Goal: Information Seeking & Learning: Learn about a topic

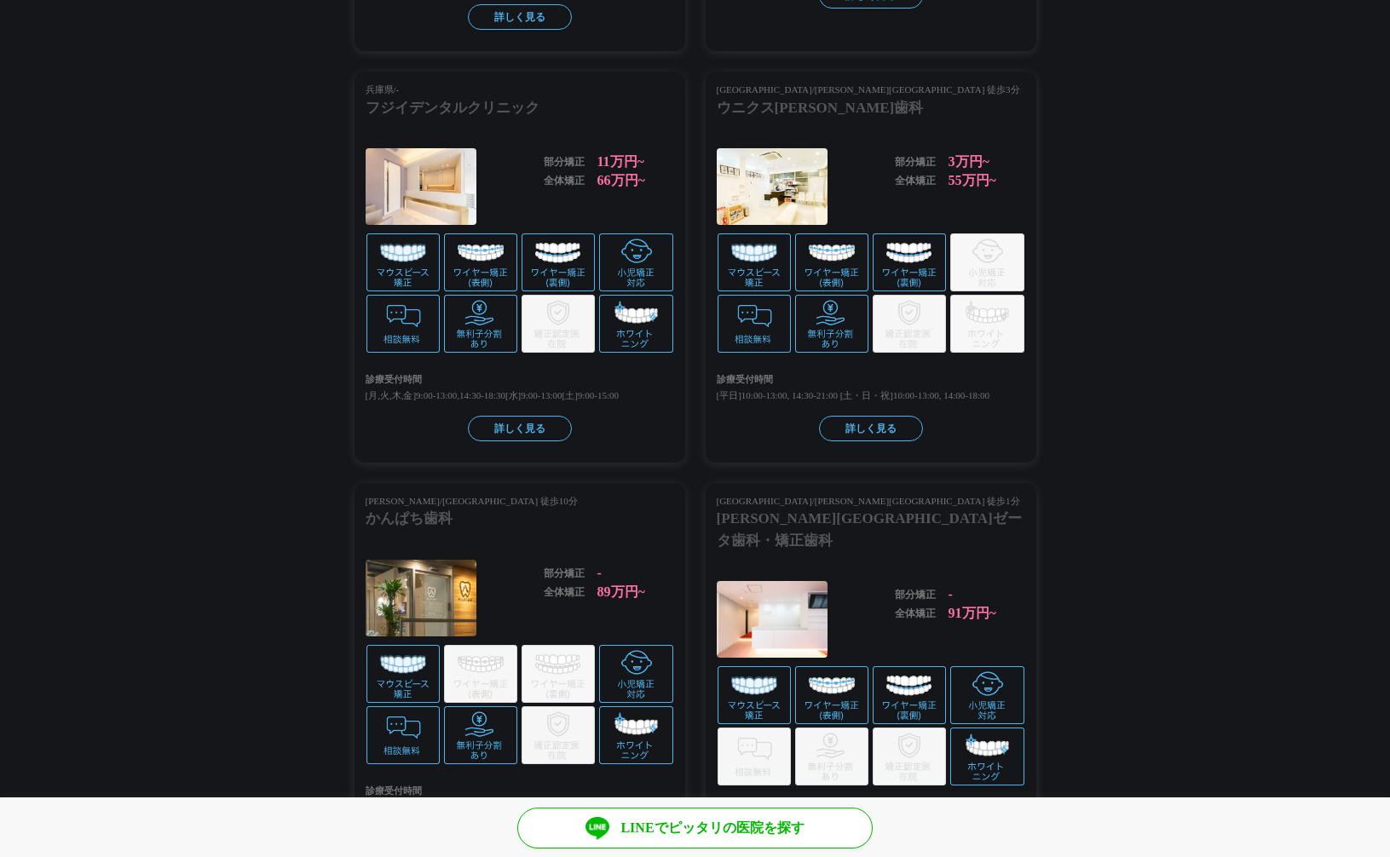
scroll to position [3470, 0]
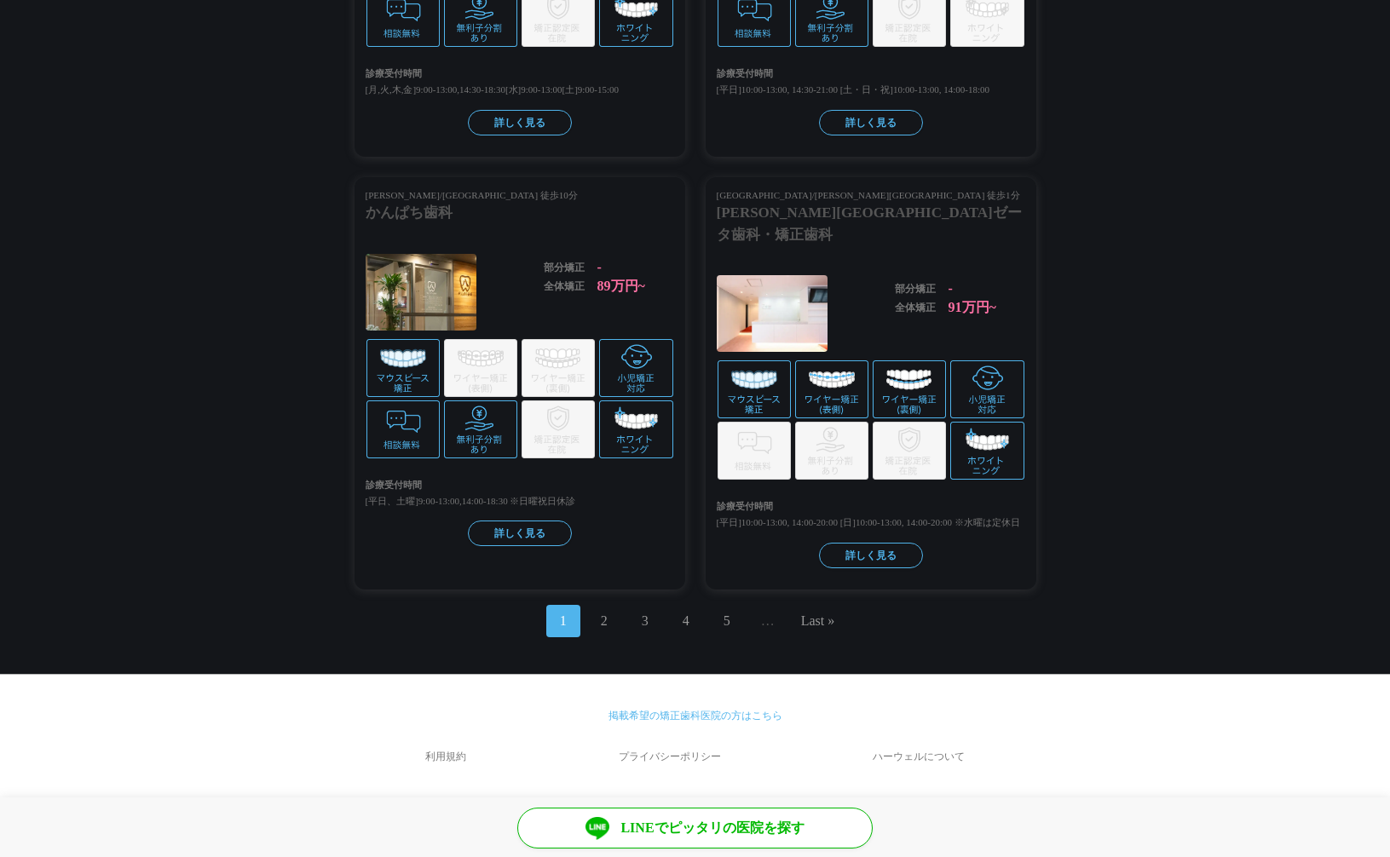
click at [718, 716] on link "掲載希望の矯正歯科医院の方はこちら" at bounding box center [695, 716] width 174 height 12
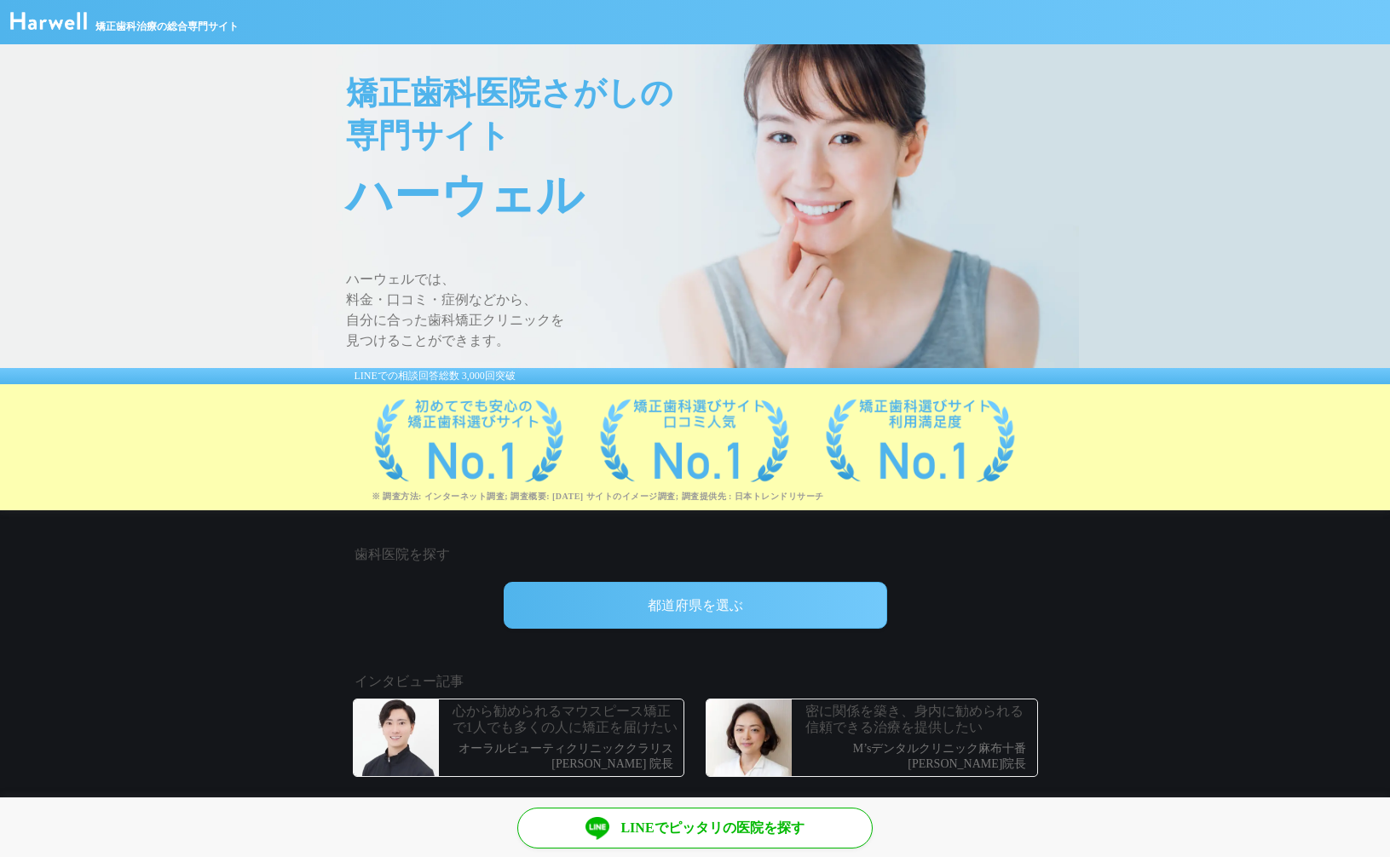
scroll to position [3470, 0]
click at [32, 26] on img at bounding box center [48, 21] width 77 height 18
click at [375, 287] on span "ハーウェルでは、" at bounding box center [712, 279] width 733 height 20
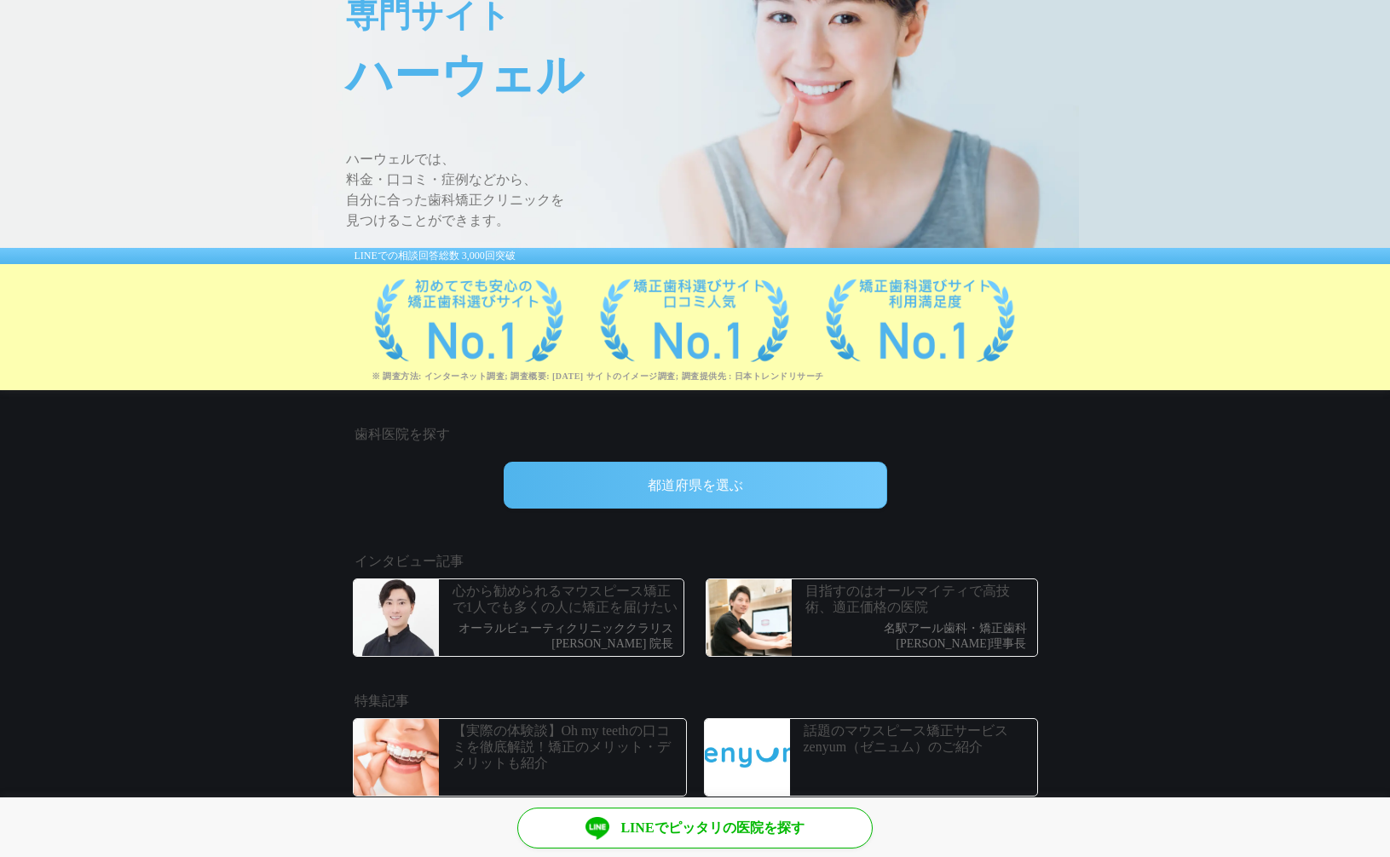
scroll to position [294, 0]
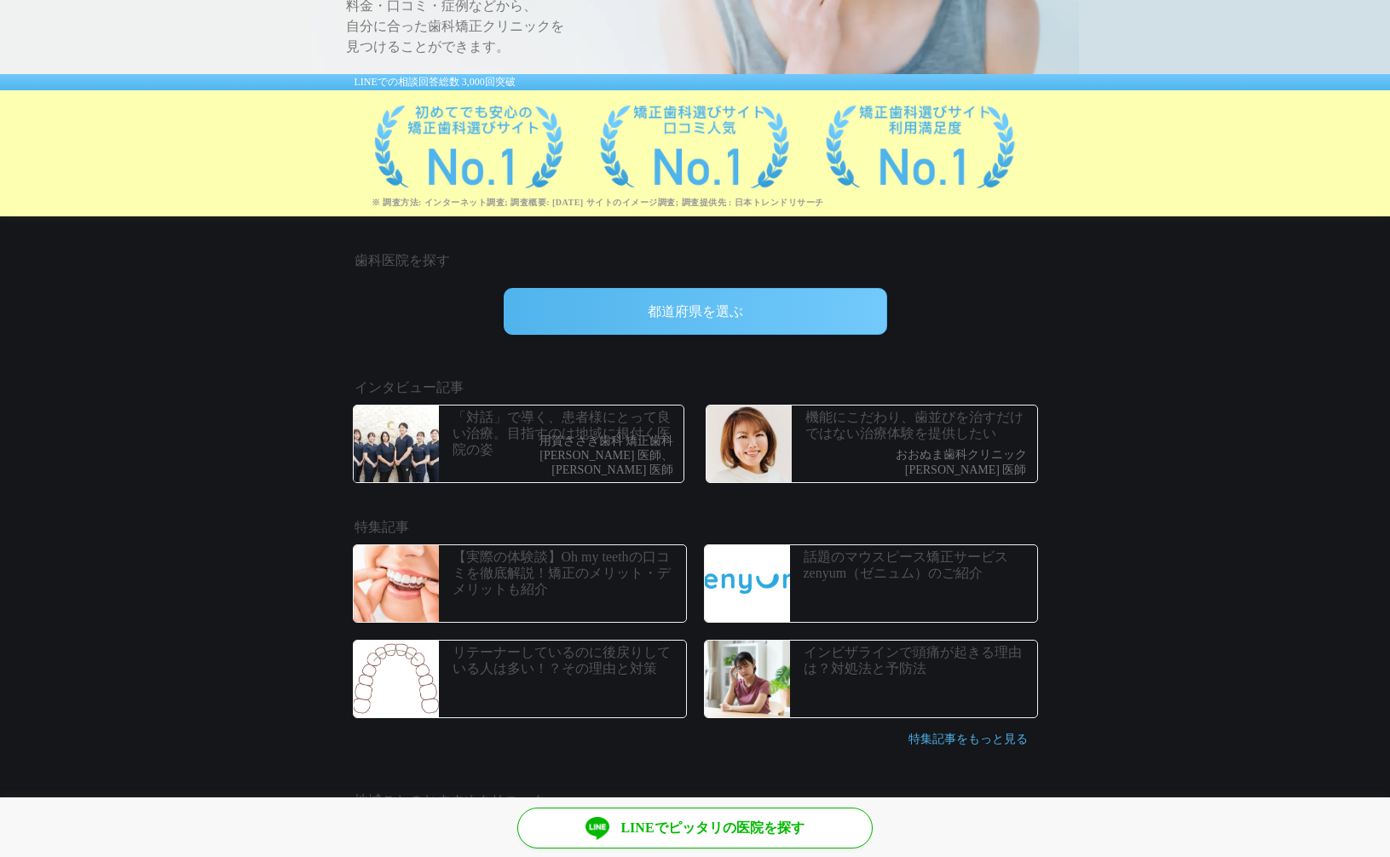
click at [654, 314] on div "都道府県を選ぶ" at bounding box center [695, 311] width 383 height 47
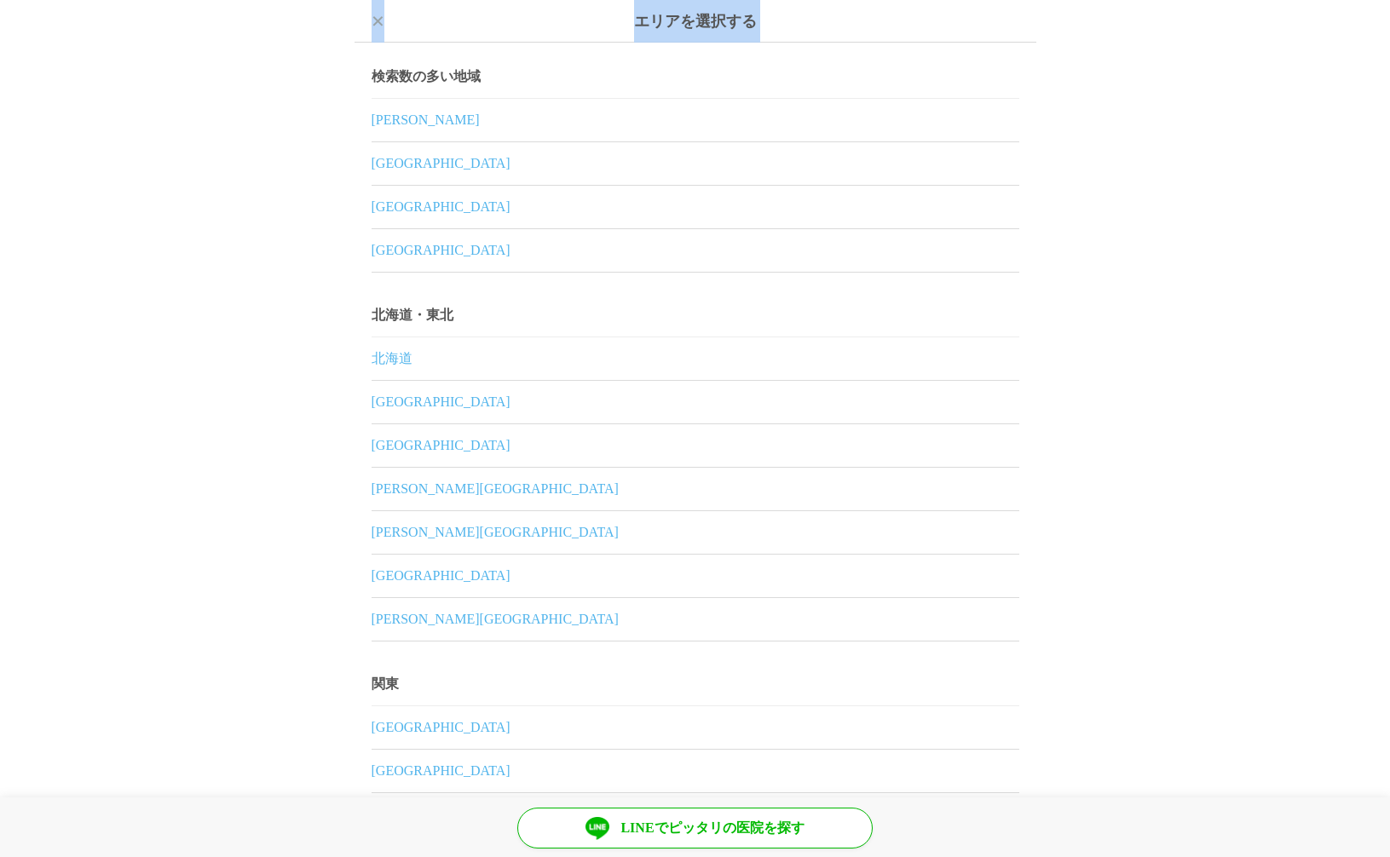
click at [383, 23] on div "エリアを選択する ×" at bounding box center [695, 21] width 682 height 43
click at [384, 25] on div "エリアを選択する ×" at bounding box center [695, 21] width 682 height 43
click at [372, 23] on div "×" at bounding box center [379, 21] width 14 height 43
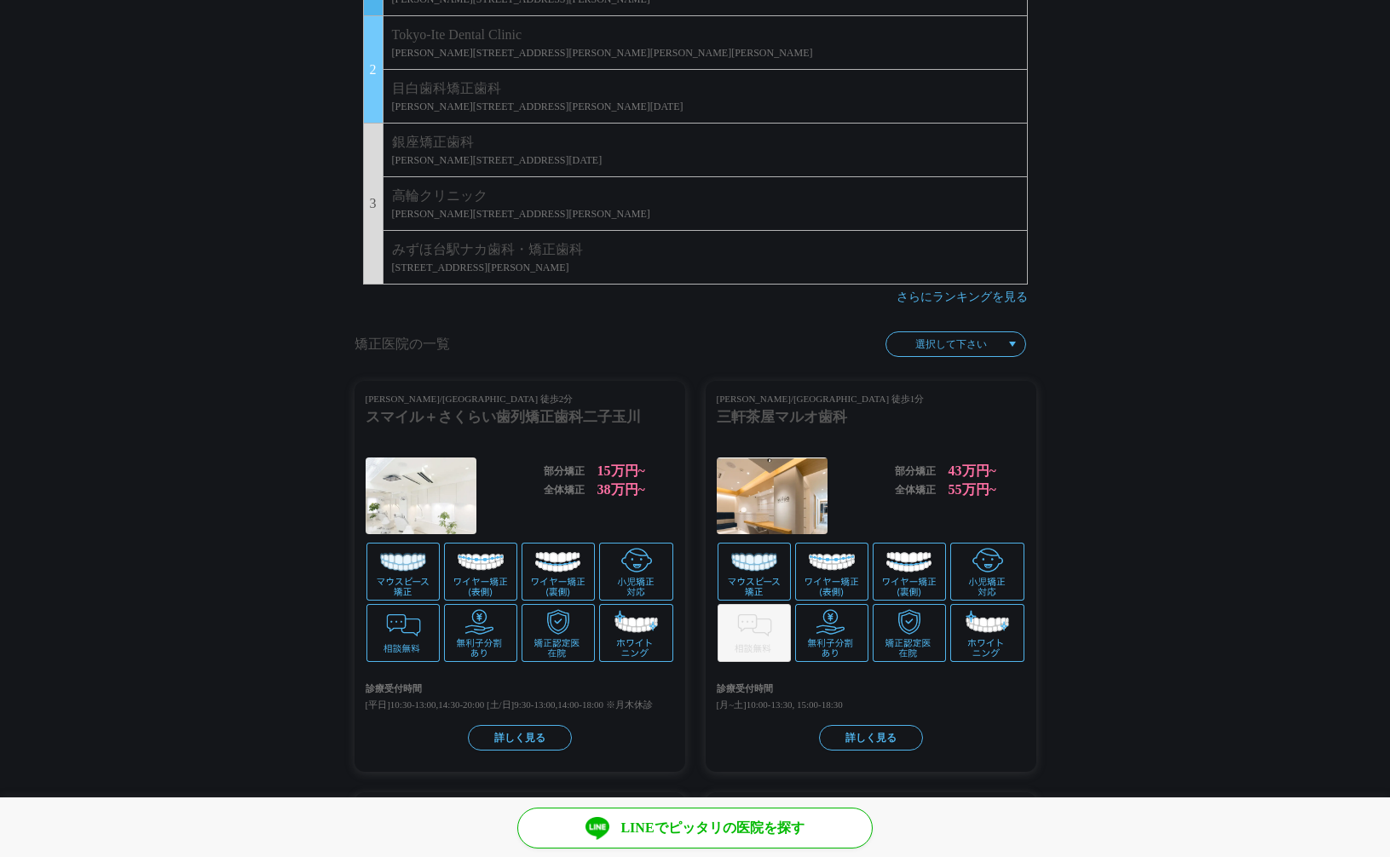
scroll to position [1920, 0]
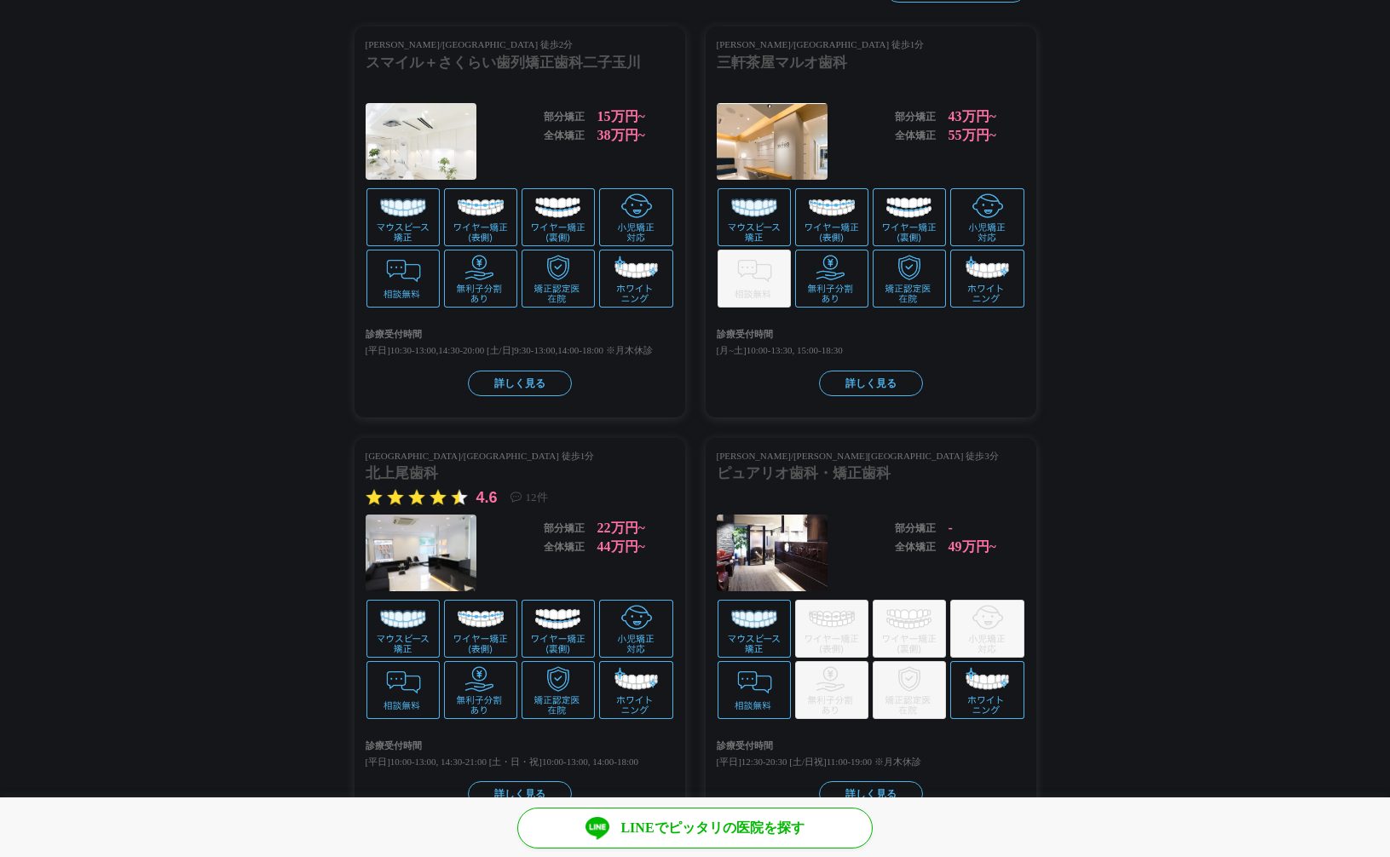
click at [944, 388] on div "詳しく見る" at bounding box center [871, 384] width 308 height 26
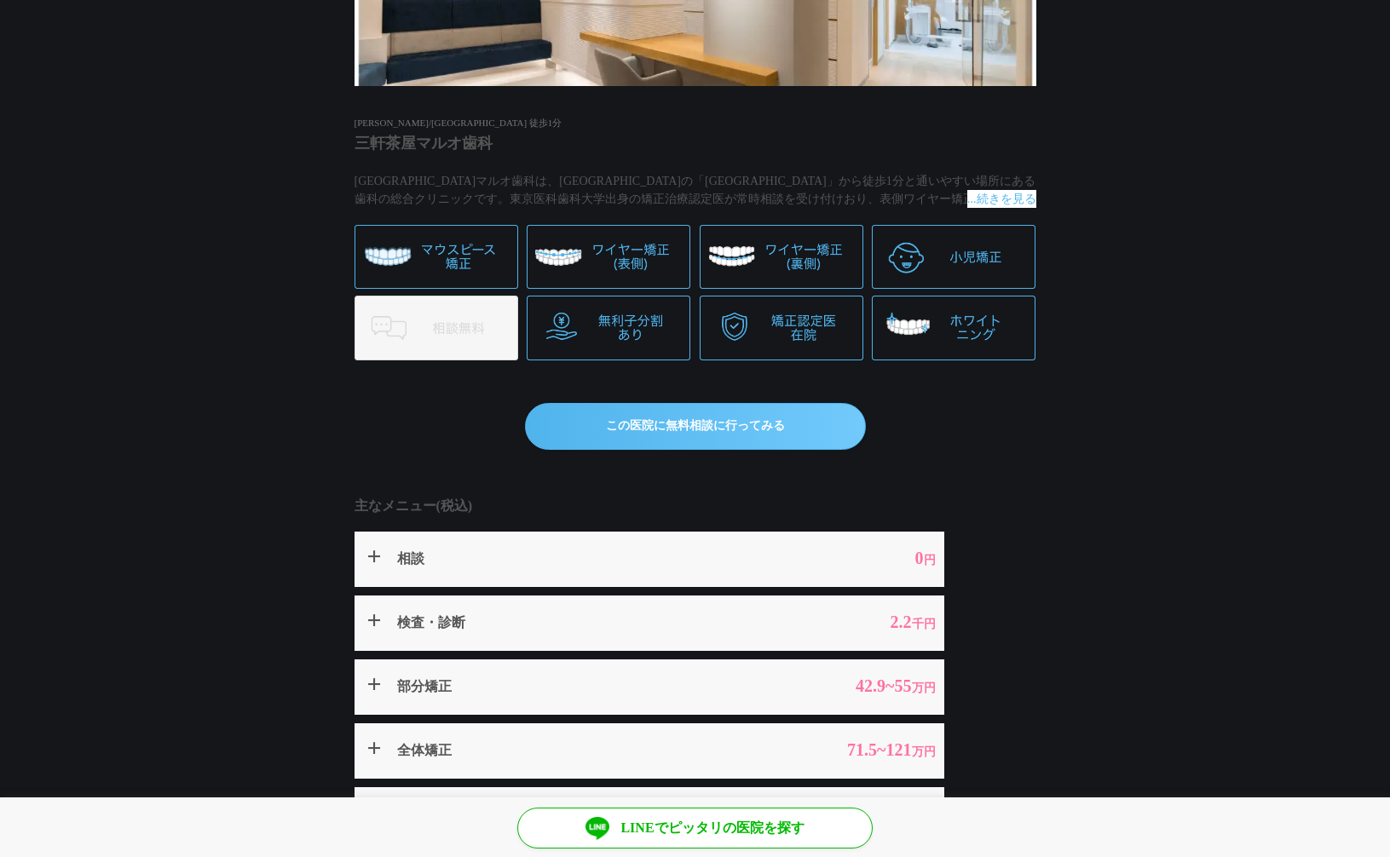
scroll to position [368, 0]
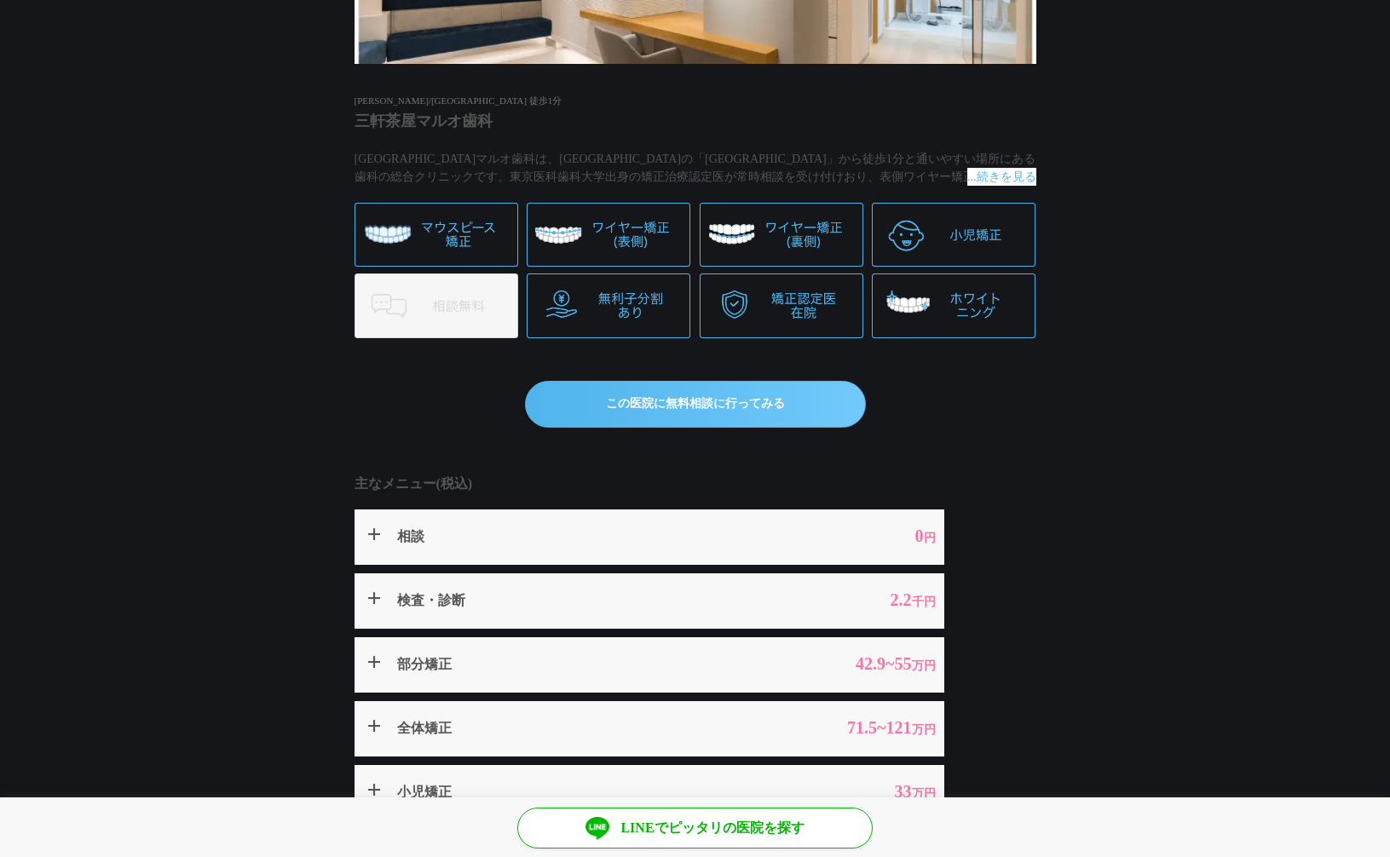
click at [424, 539] on dt "相談" at bounding box center [594, 537] width 394 height 21
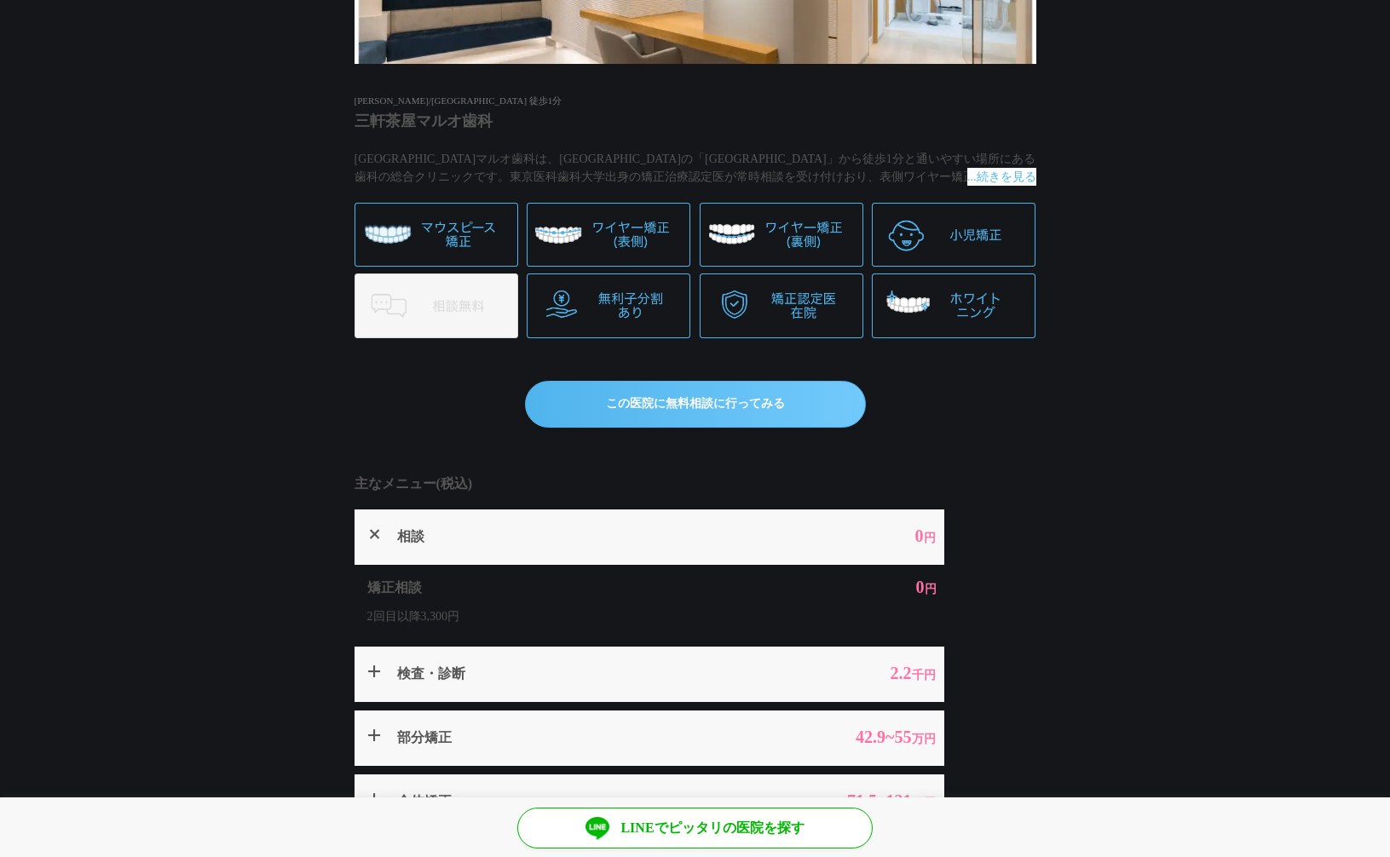
scroll to position [722, 0]
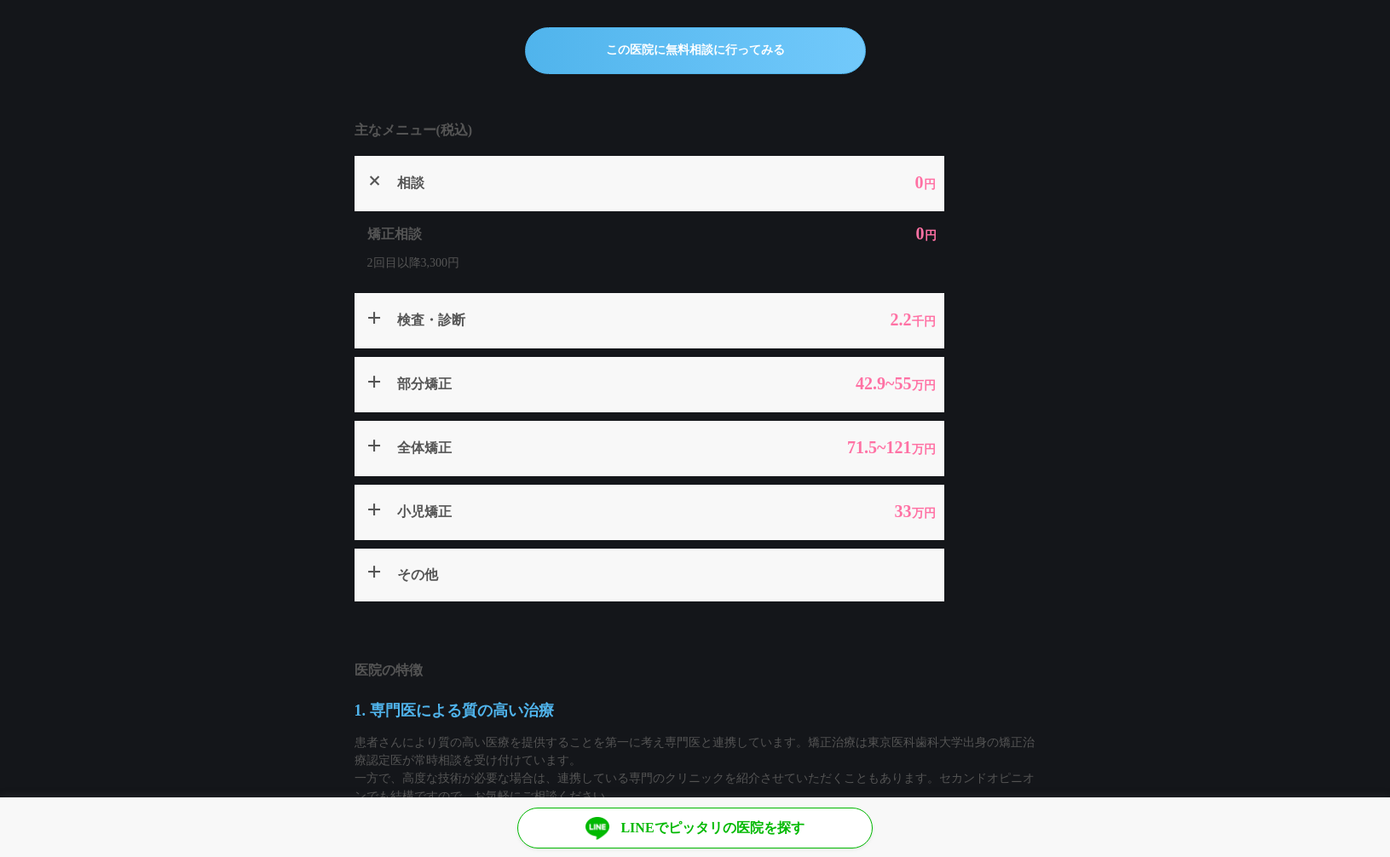
click at [459, 336] on summary "検査・診断 2.2 千円" at bounding box center [649, 320] width 590 height 55
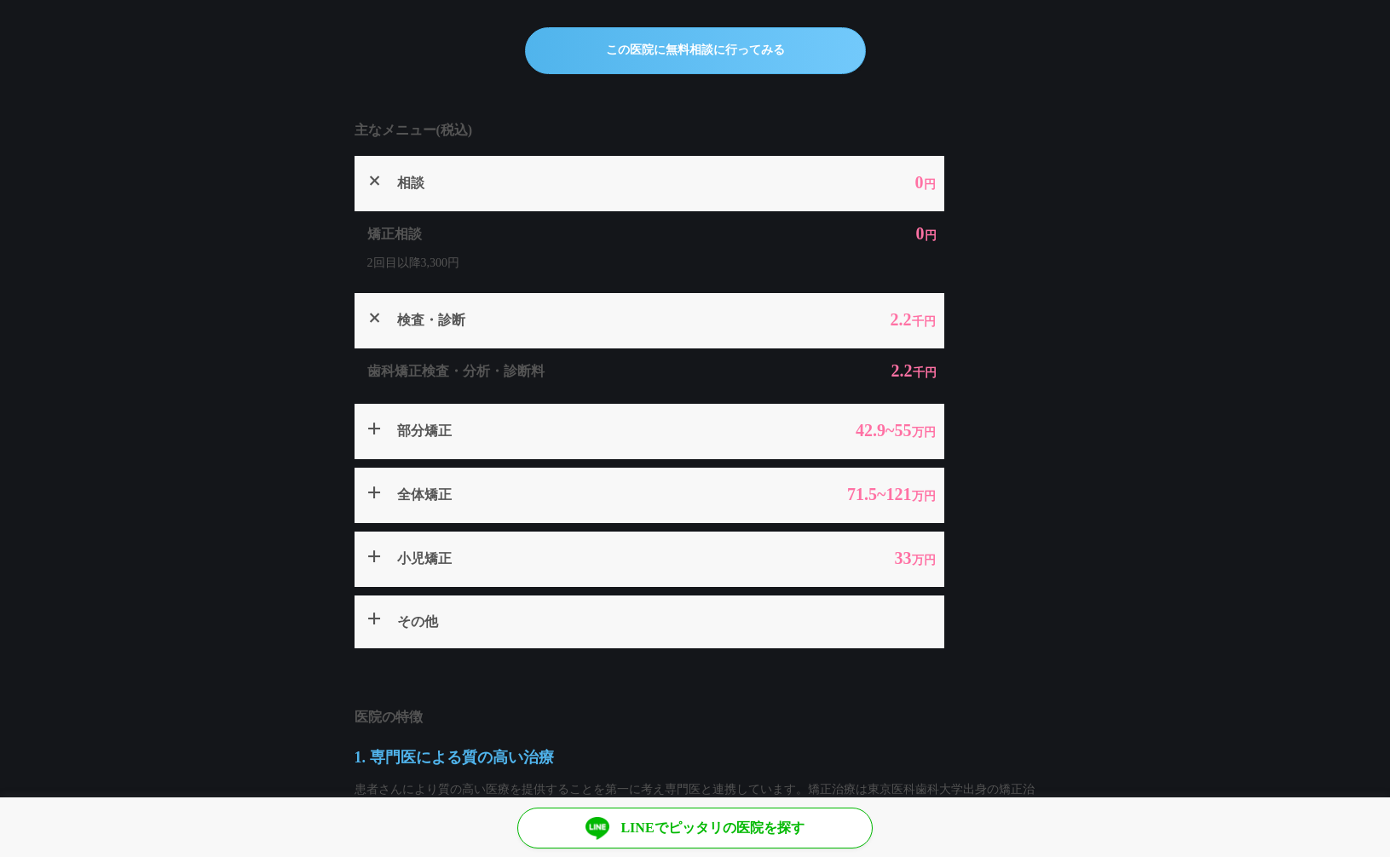
click at [452, 424] on dt "部分矯正" at bounding box center [594, 431] width 394 height 21
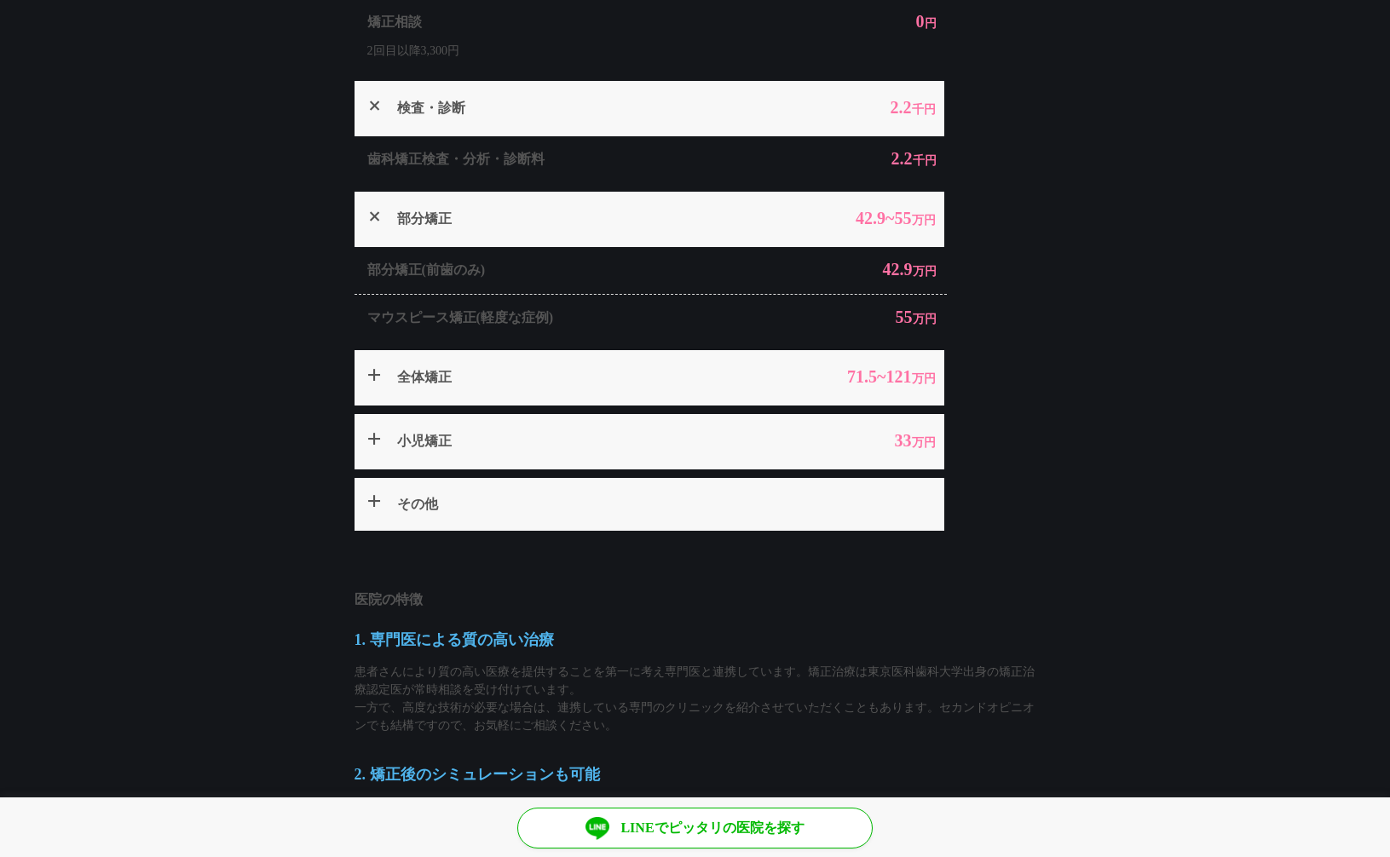
scroll to position [755, 0]
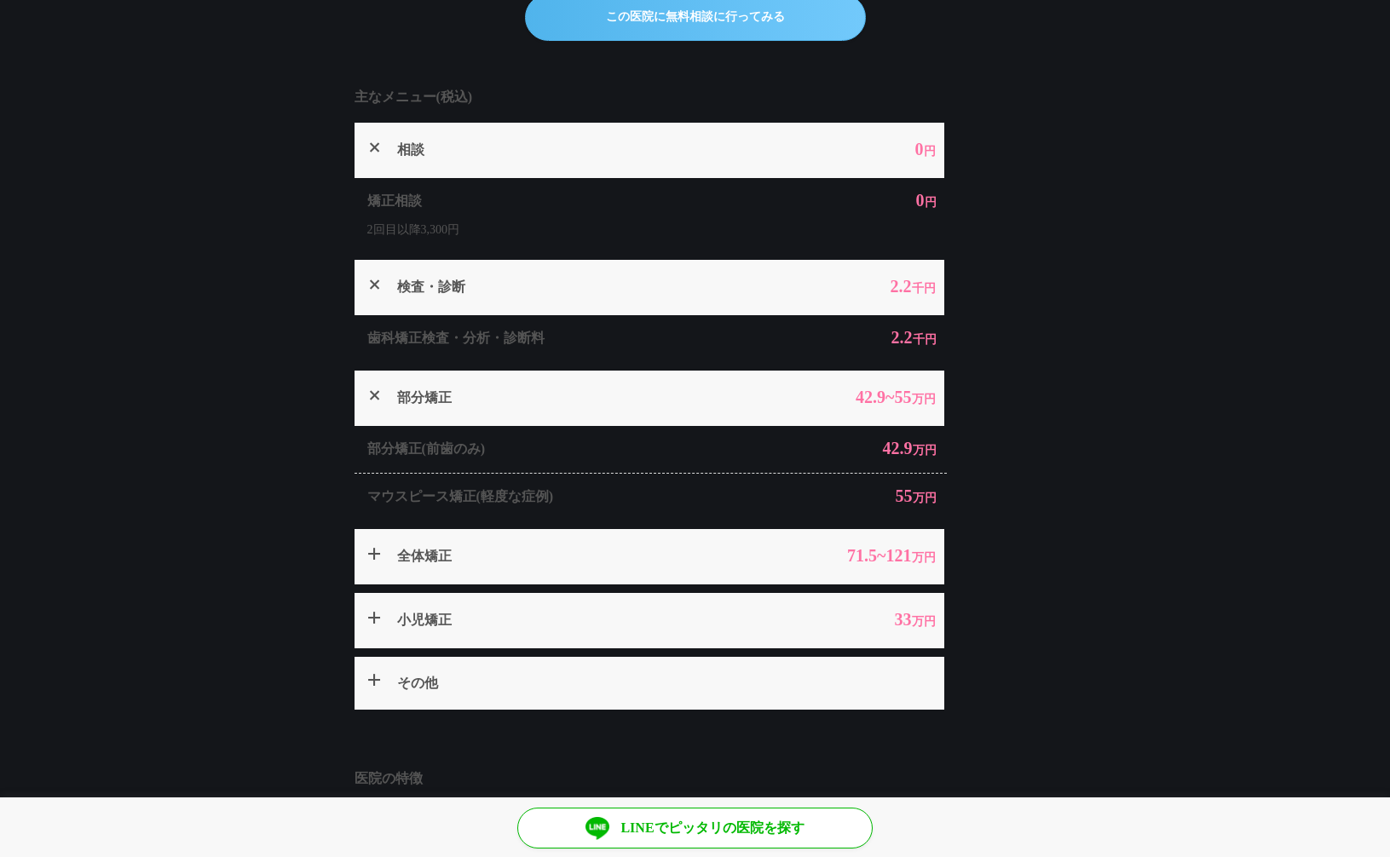
click at [640, 570] on summary "全体矯正 71.5 ~121 万円" at bounding box center [649, 556] width 590 height 55
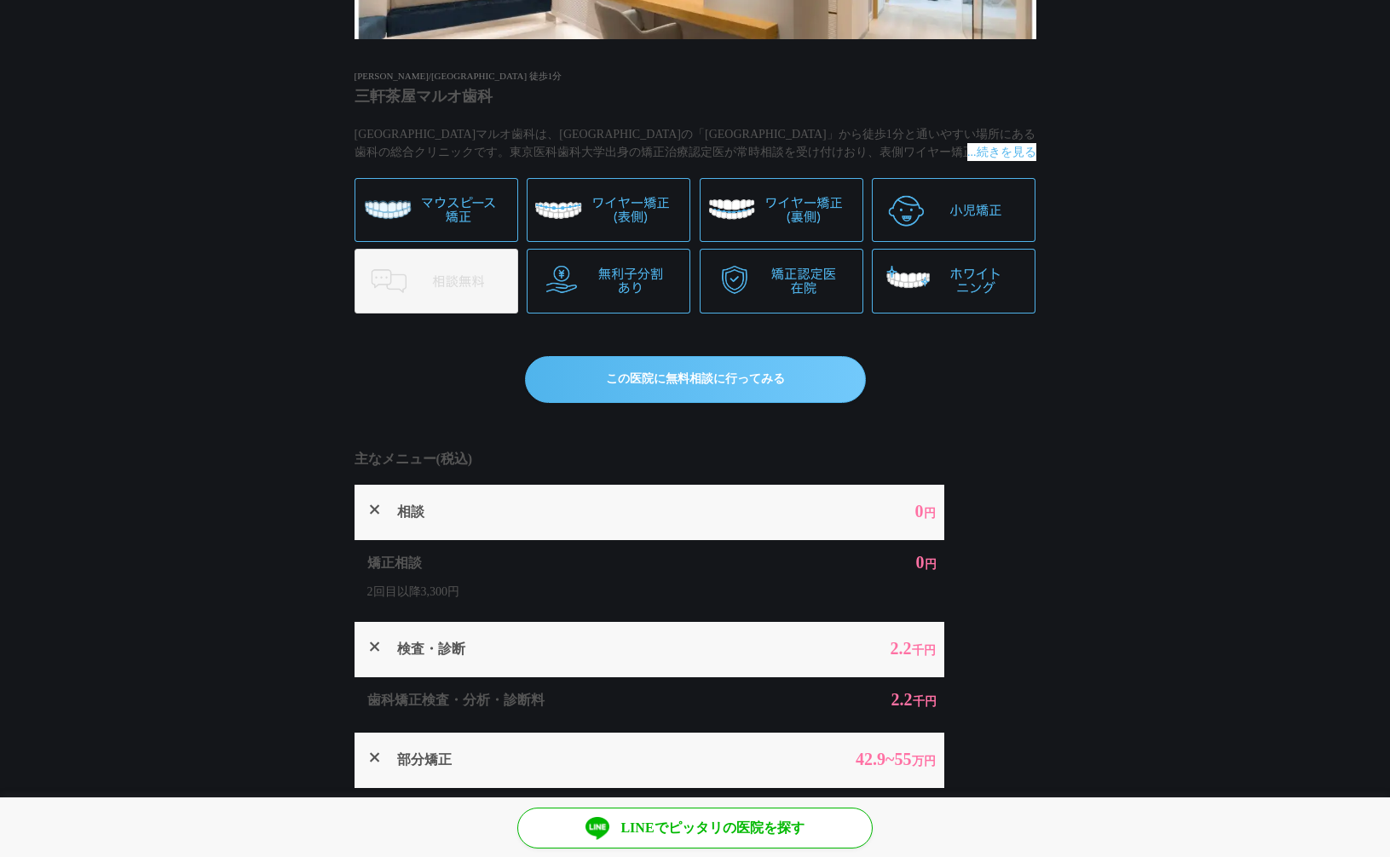
scroll to position [0, 0]
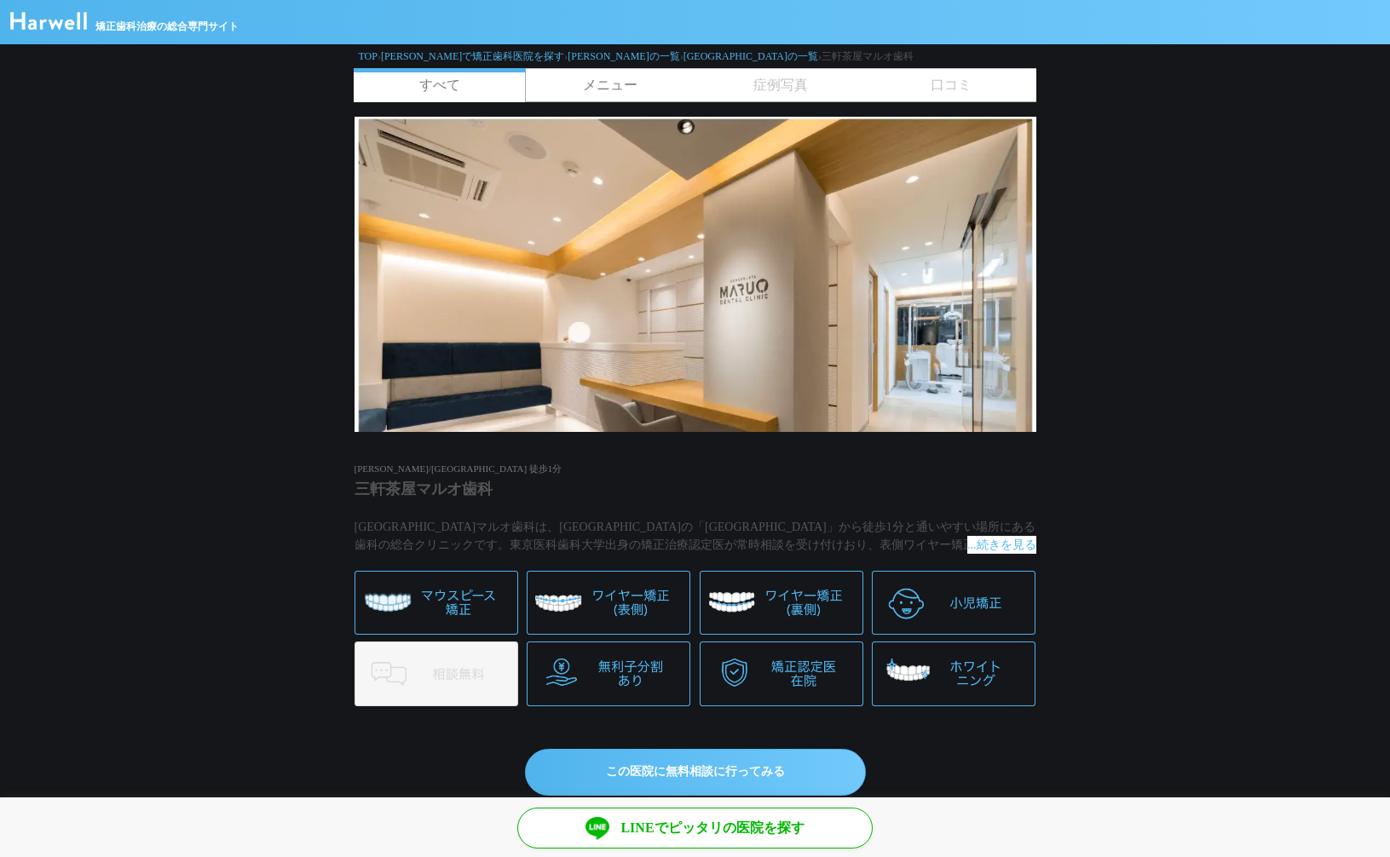
click at [612, 85] on link "メニュー" at bounding box center [610, 85] width 170 height 32
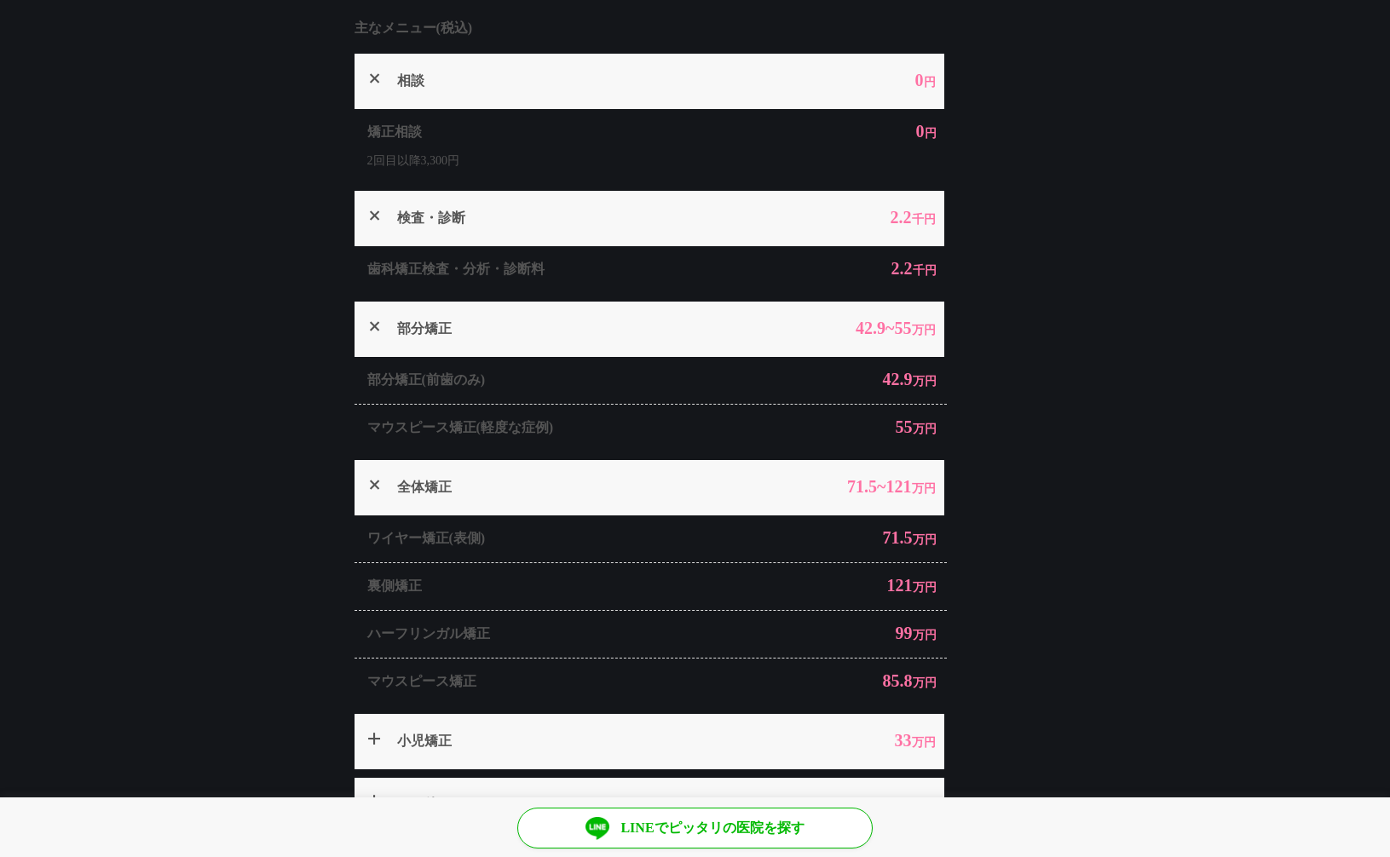
scroll to position [29, 0]
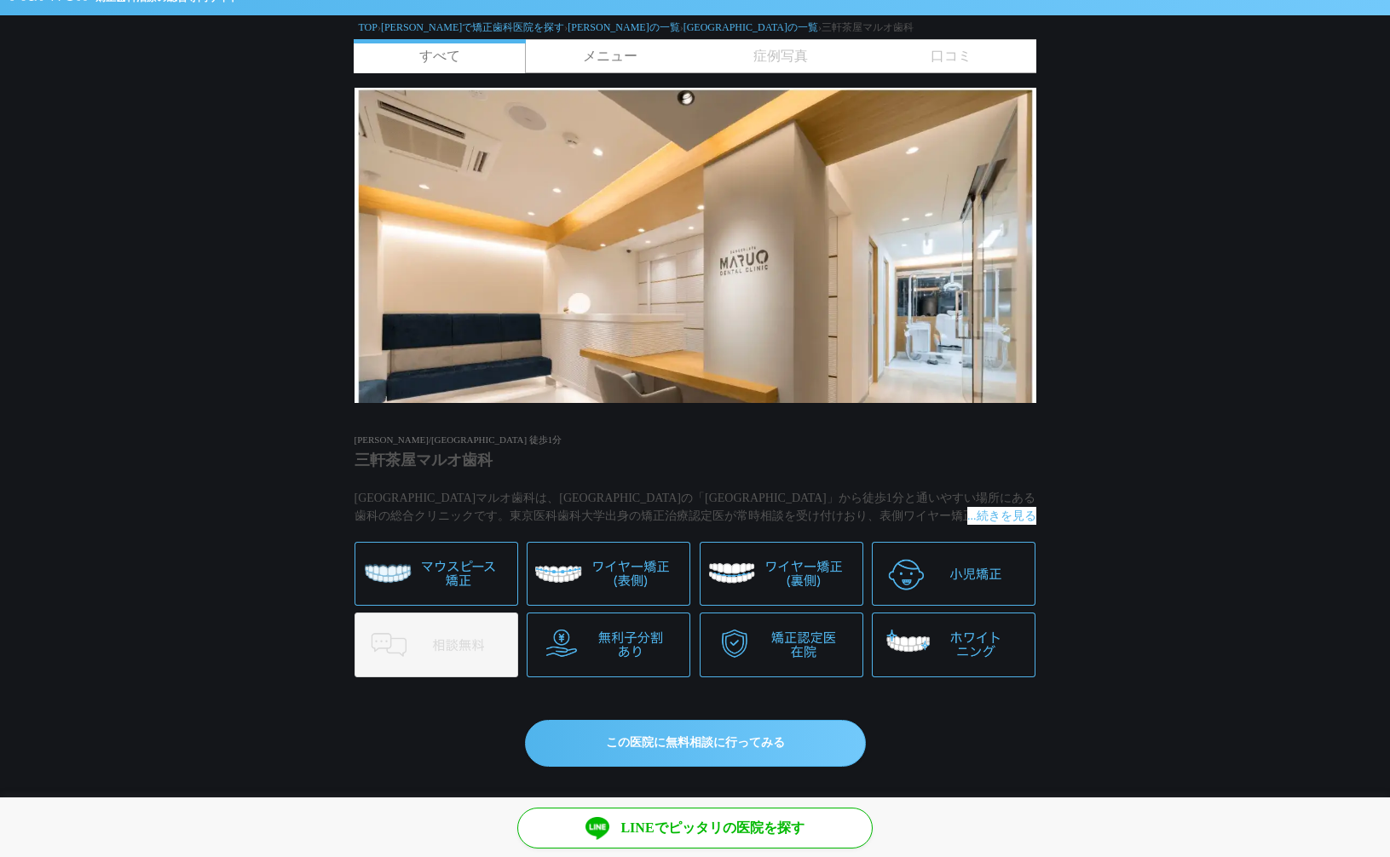
click at [774, 56] on span "症例写真" at bounding box center [780, 56] width 170 height 32
click at [960, 42] on span "口コミ" at bounding box center [951, 56] width 170 height 32
click at [435, 50] on link "すべて" at bounding box center [440, 56] width 172 height 34
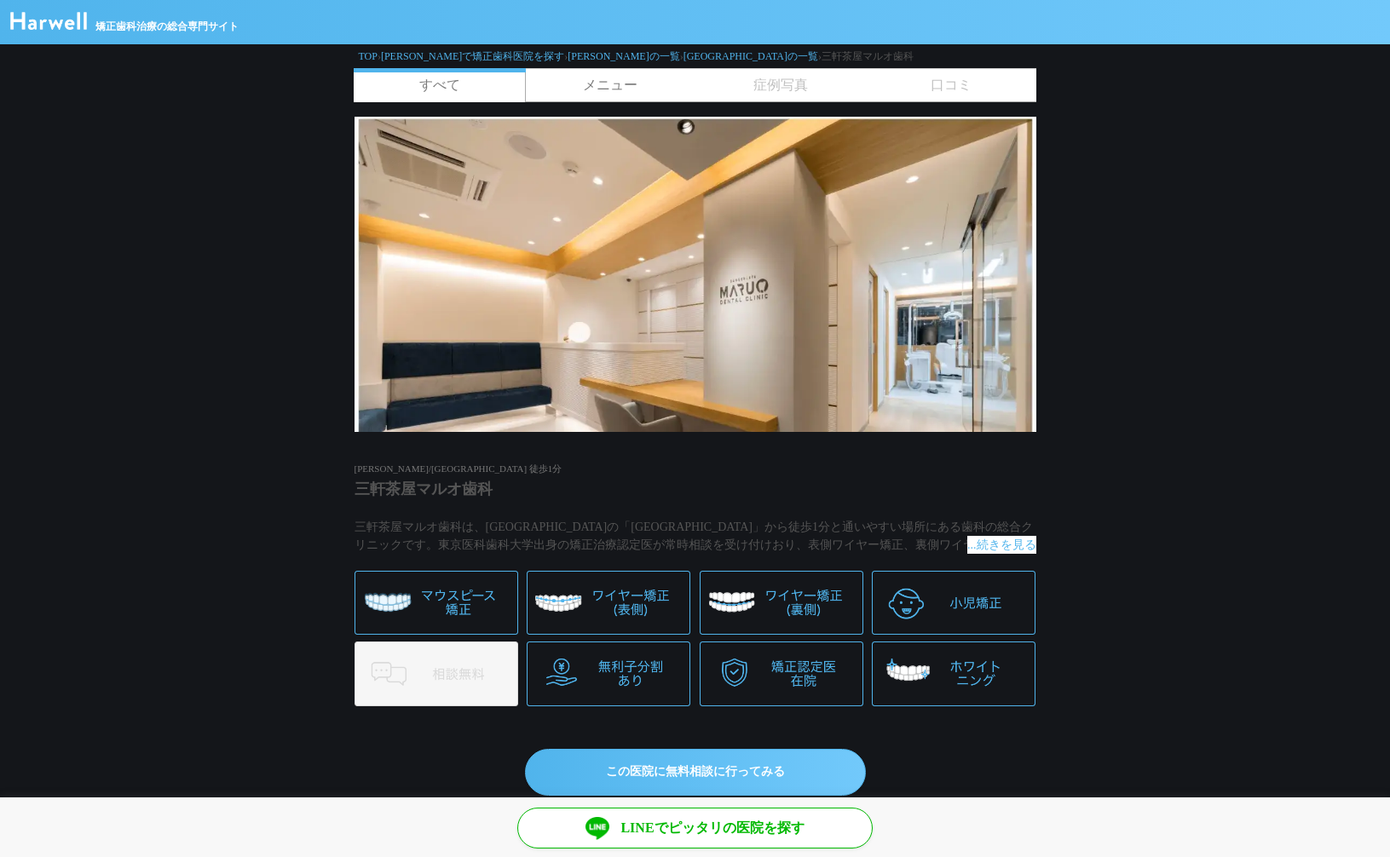
click at [57, 12] on img at bounding box center [48, 21] width 77 height 18
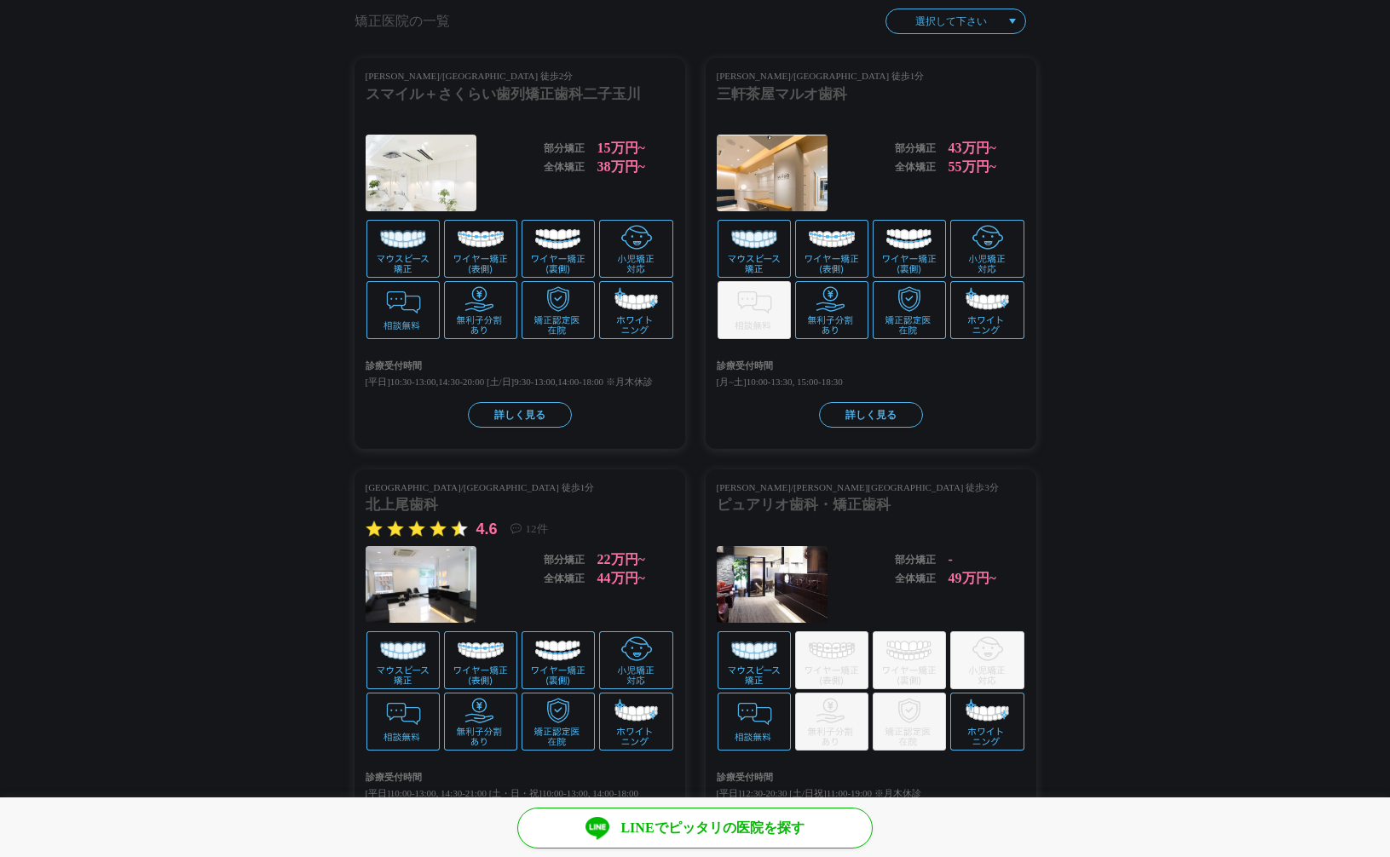
scroll to position [1407, 0]
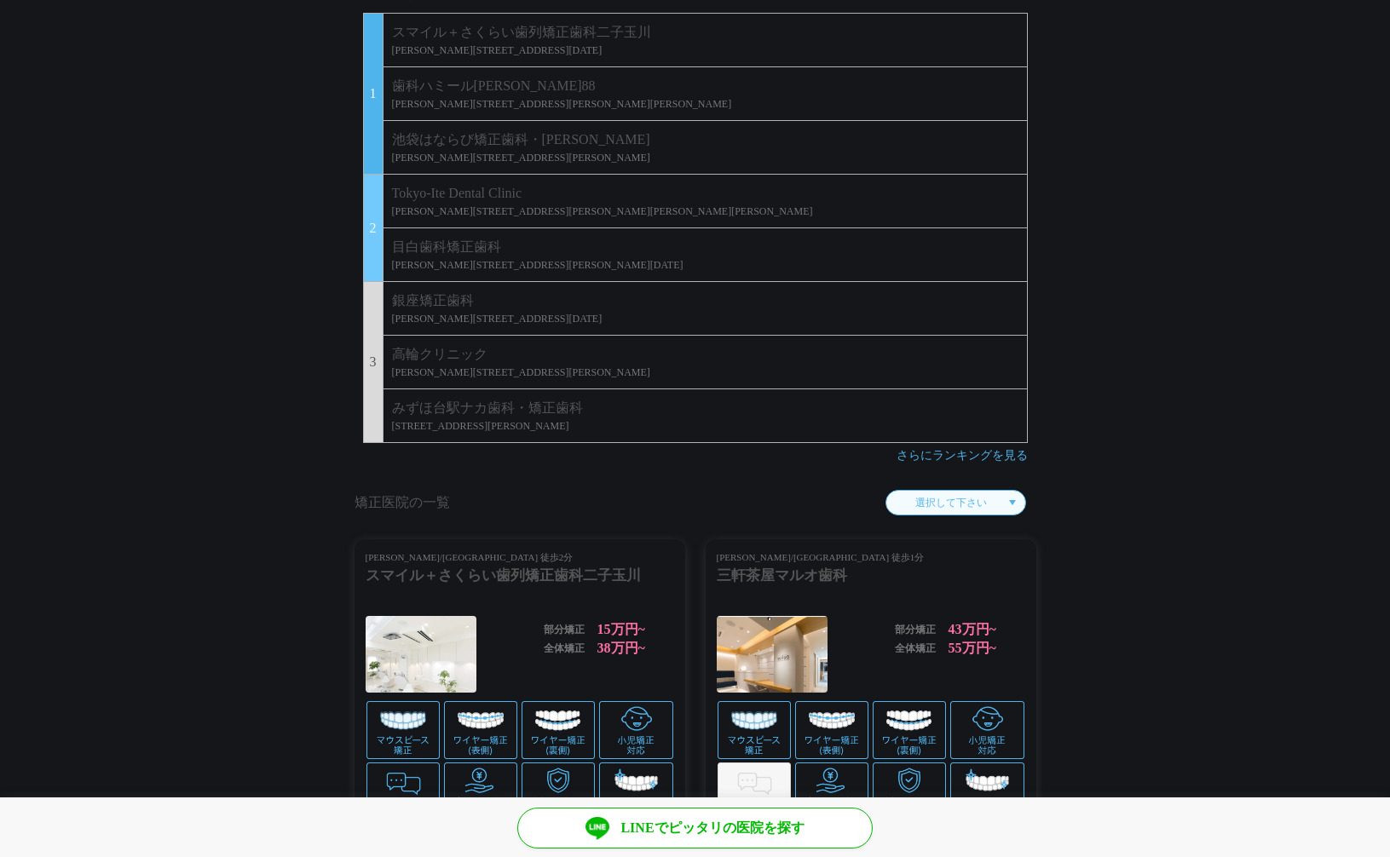
click at [964, 500] on select "選択して下さい 埼玉県 東京都 神奈川県 大阪府 兵庫県" at bounding box center [955, 503] width 141 height 26
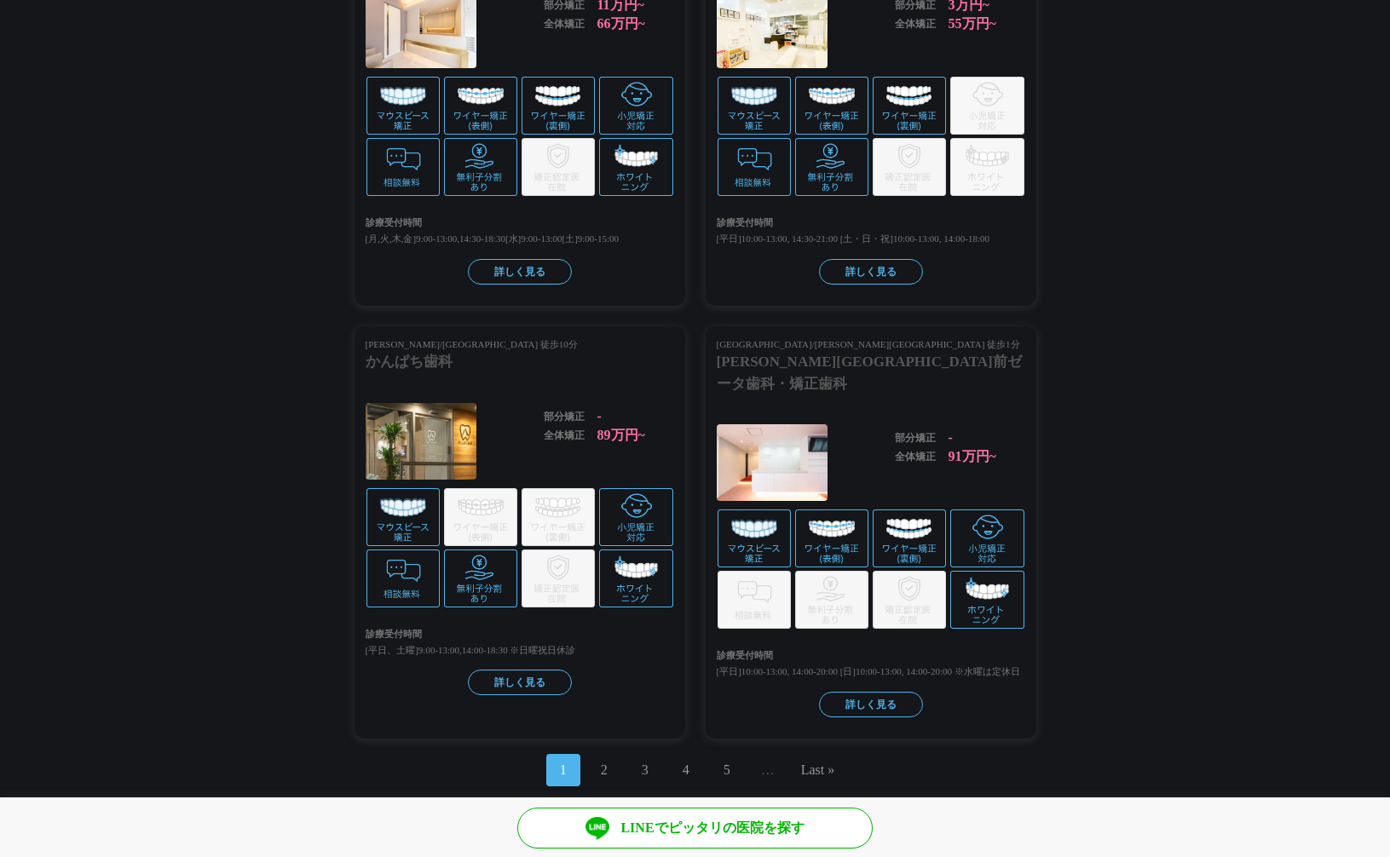
scroll to position [3470, 0]
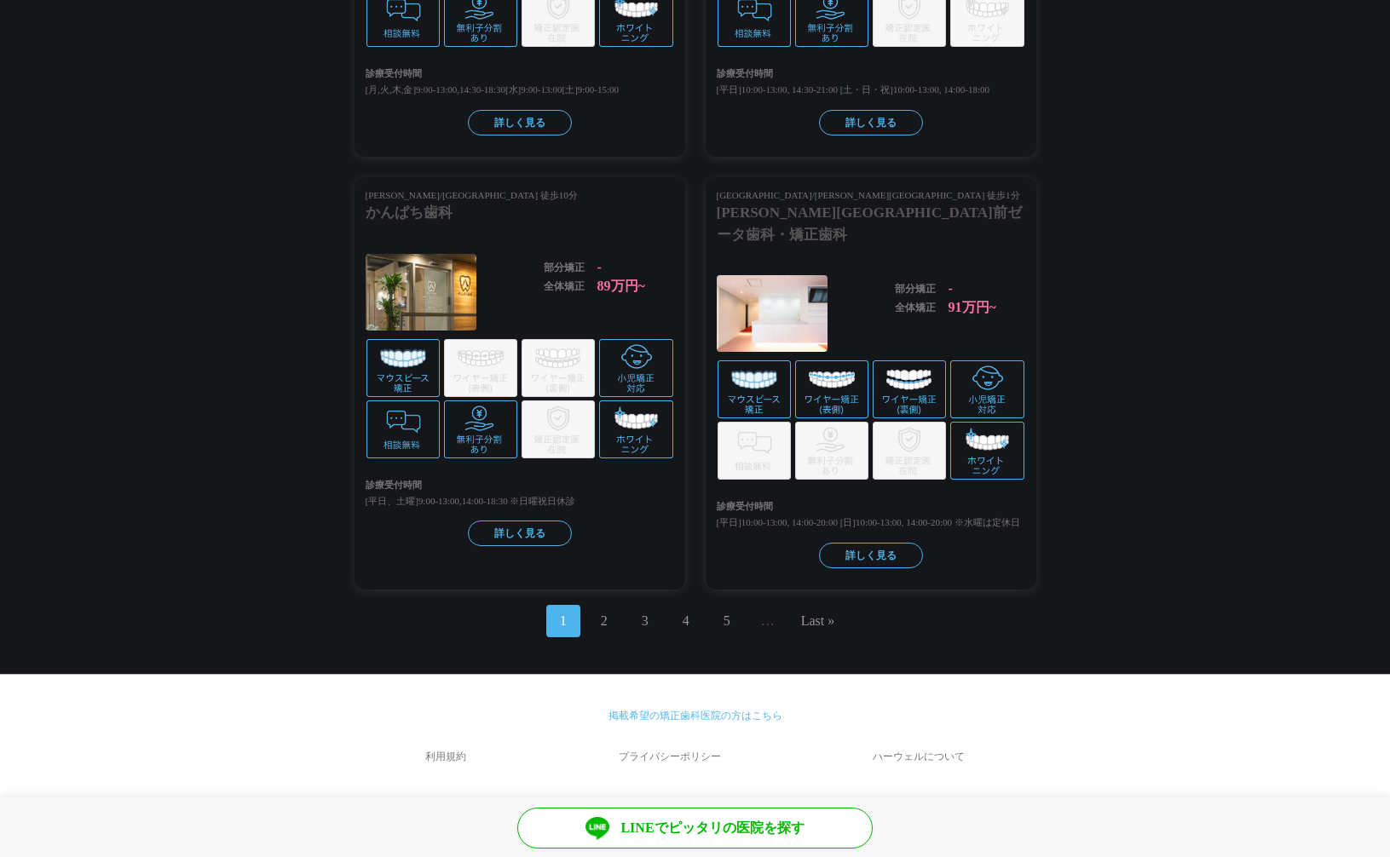
click at [919, 752] on link "ハーウェルについて" at bounding box center [919, 756] width 234 height 41
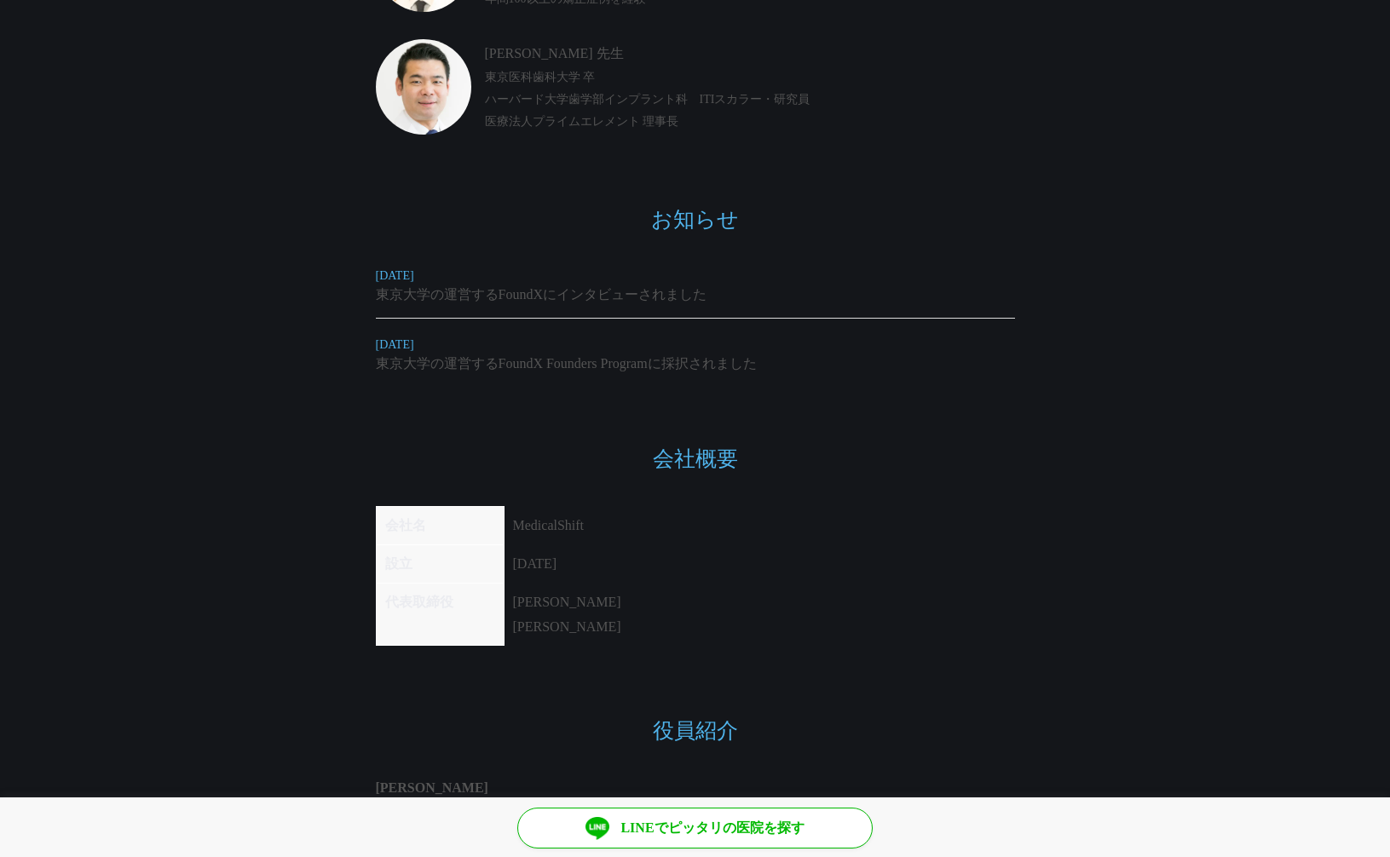
scroll to position [846, 0]
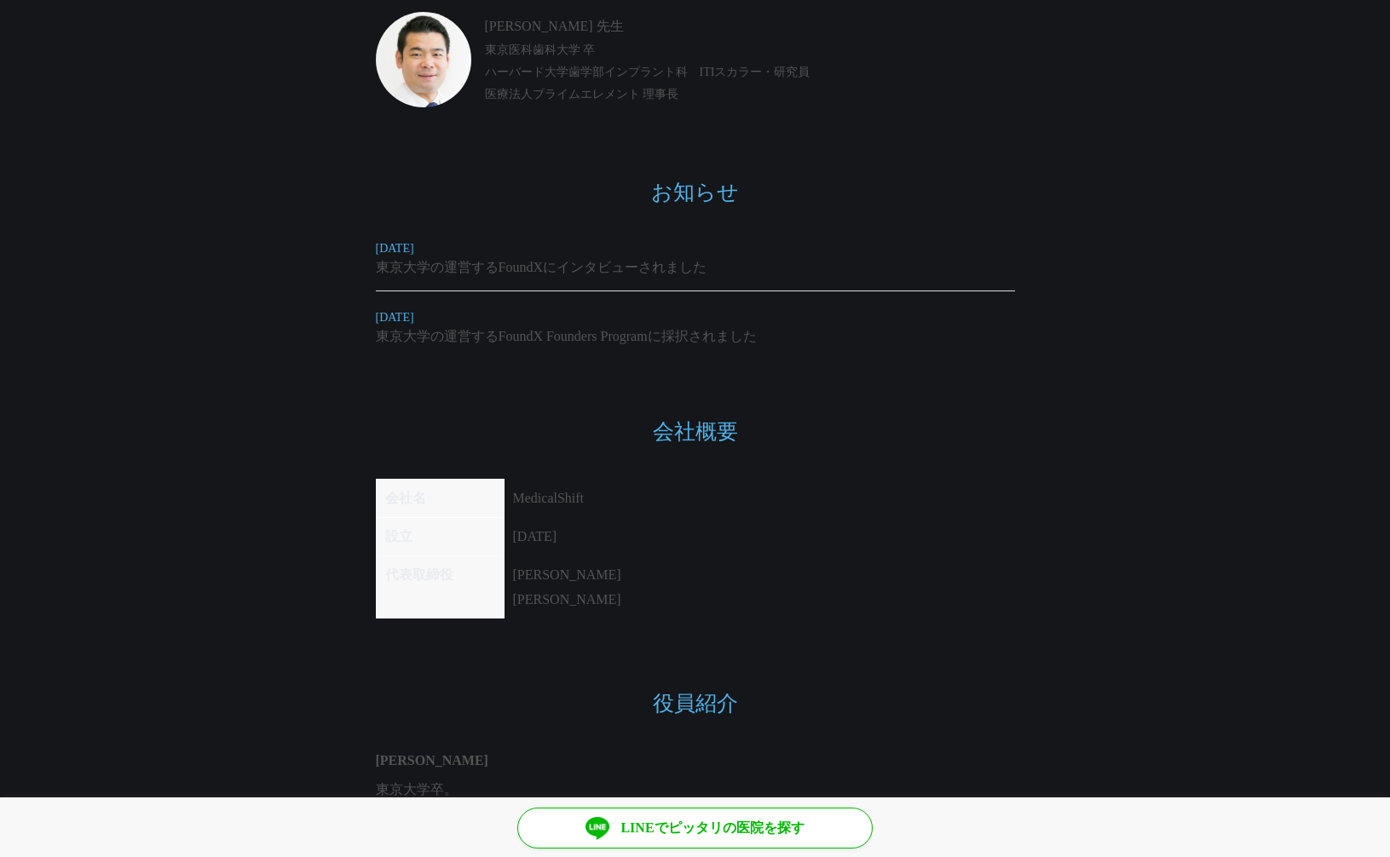
click at [550, 268] on p "東京大学の運営するFoundXにインタビューされました" at bounding box center [695, 267] width 639 height 20
drag, startPoint x: 646, startPoint y: 324, endPoint x: 676, endPoint y: 342, distance: 34.8
click at [651, 326] on li "[DATE] 東京大学の運営するFoundX Founders Programに採択されました" at bounding box center [695, 319] width 639 height 56
click at [676, 342] on p "東京大学の運営するFoundX Founders Programに採択されました" at bounding box center [695, 336] width 639 height 20
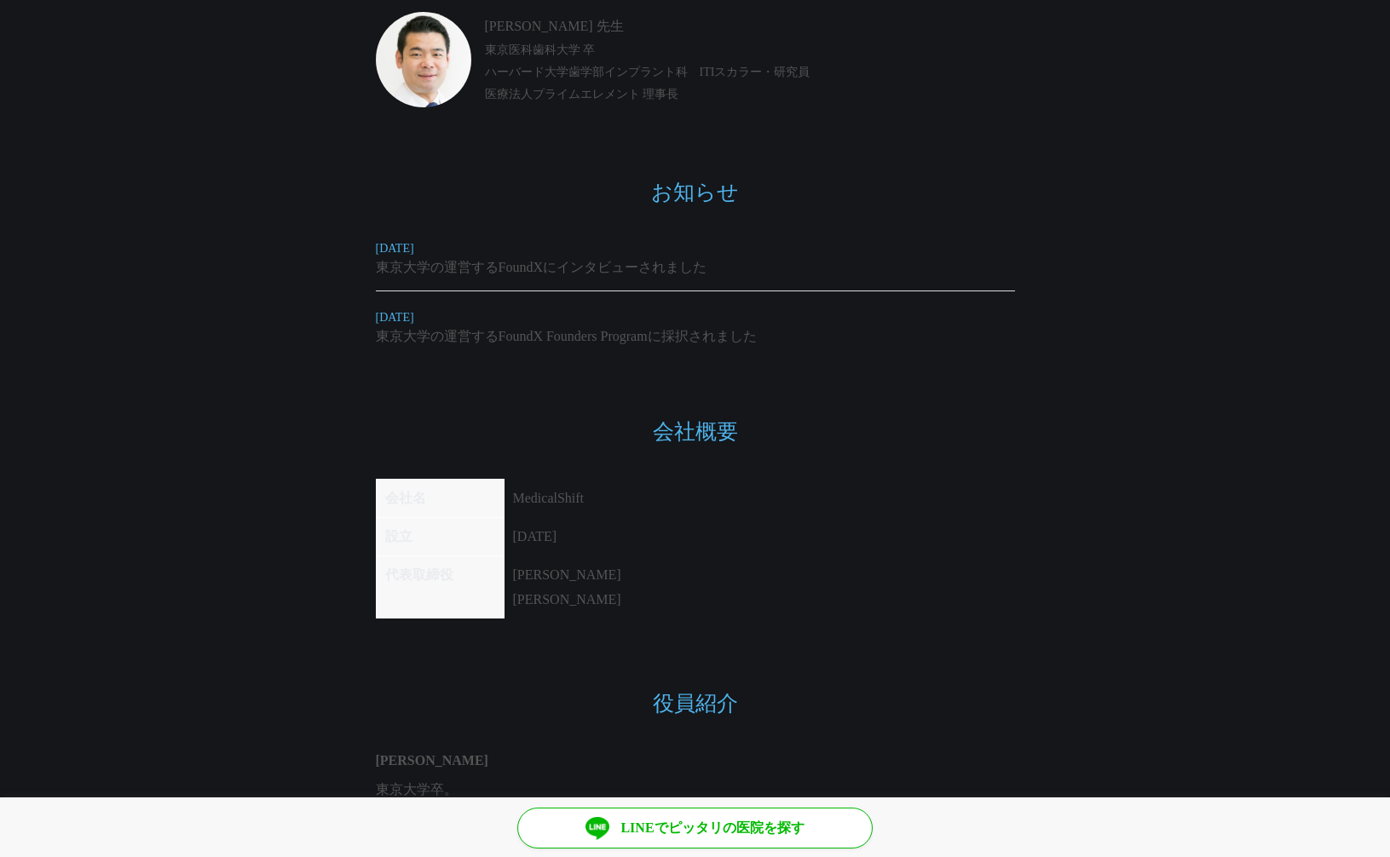
click at [552, 402] on h2 "会社概要" at bounding box center [695, 419] width 639 height 51
click at [546, 503] on td "MedicalShift" at bounding box center [567, 499] width 126 height 38
copy td "MedicalShift"
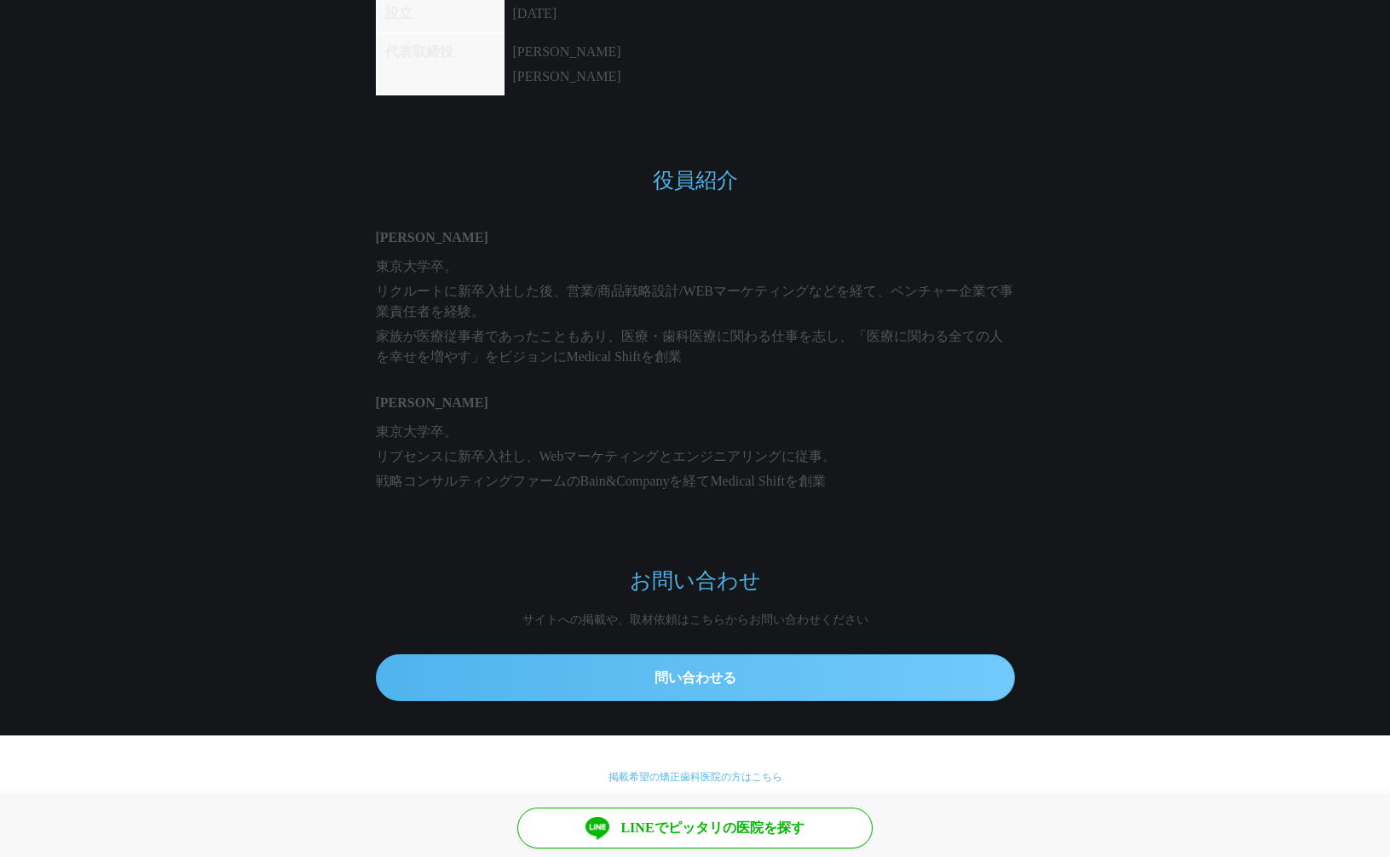
scroll to position [1431, 0]
